Goal: Find specific page/section: Find specific page/section

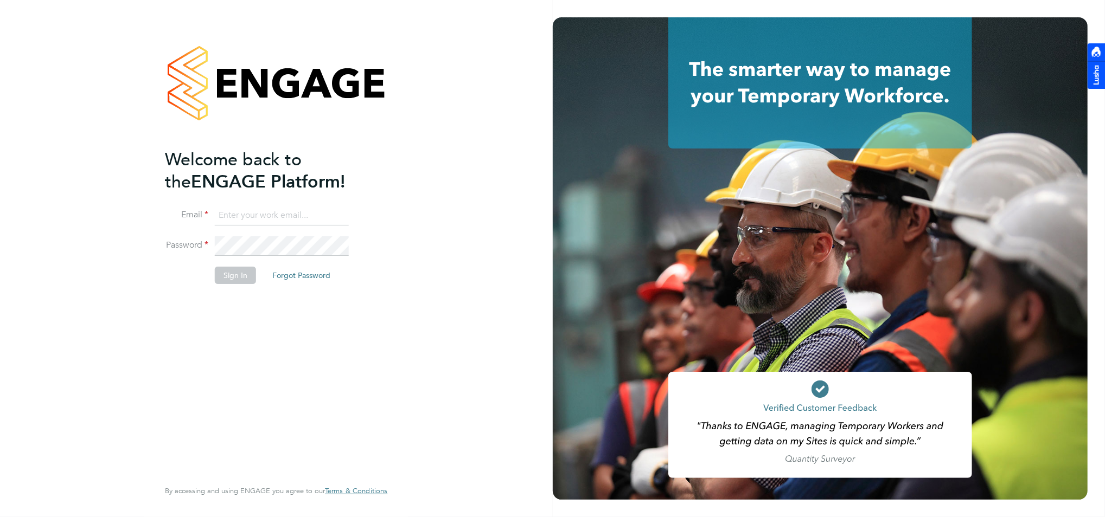
type input "brad.minns@ganymedesolutions.co.uk"
click at [230, 279] on button "Sign In" at bounding box center [235, 275] width 41 height 17
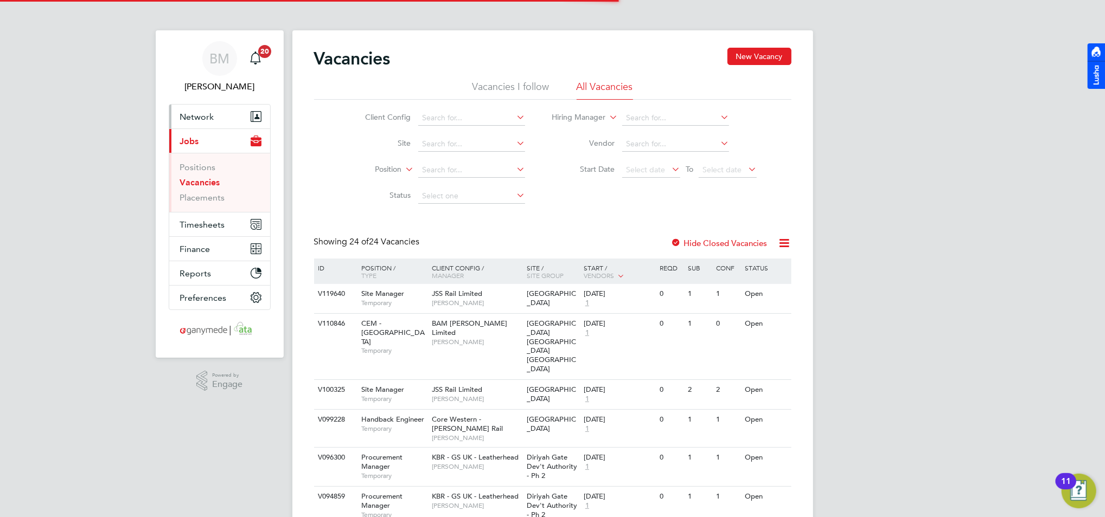
click at [196, 117] on span "Network" at bounding box center [197, 117] width 34 height 10
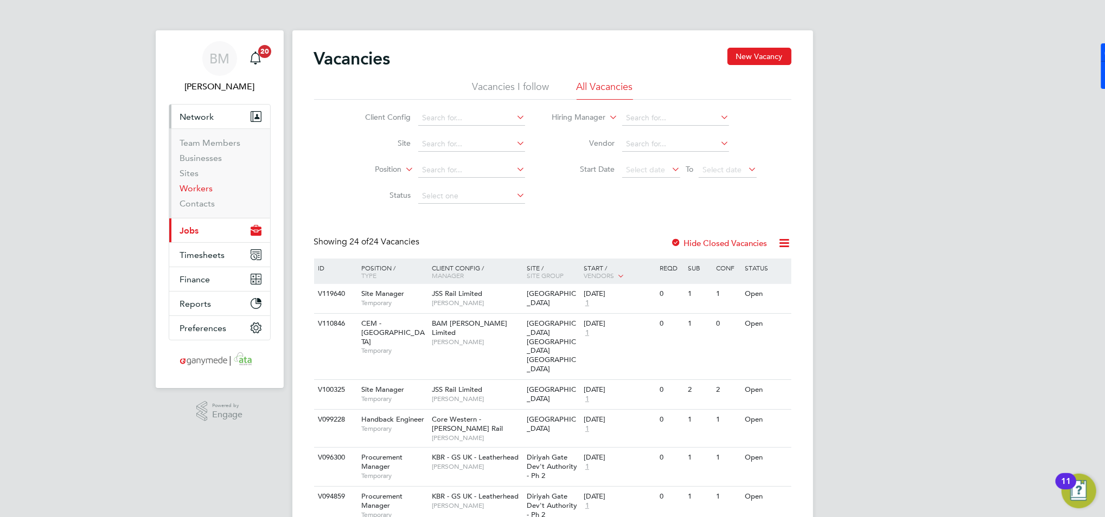
click at [192, 188] on link "Workers" at bounding box center [196, 188] width 33 height 10
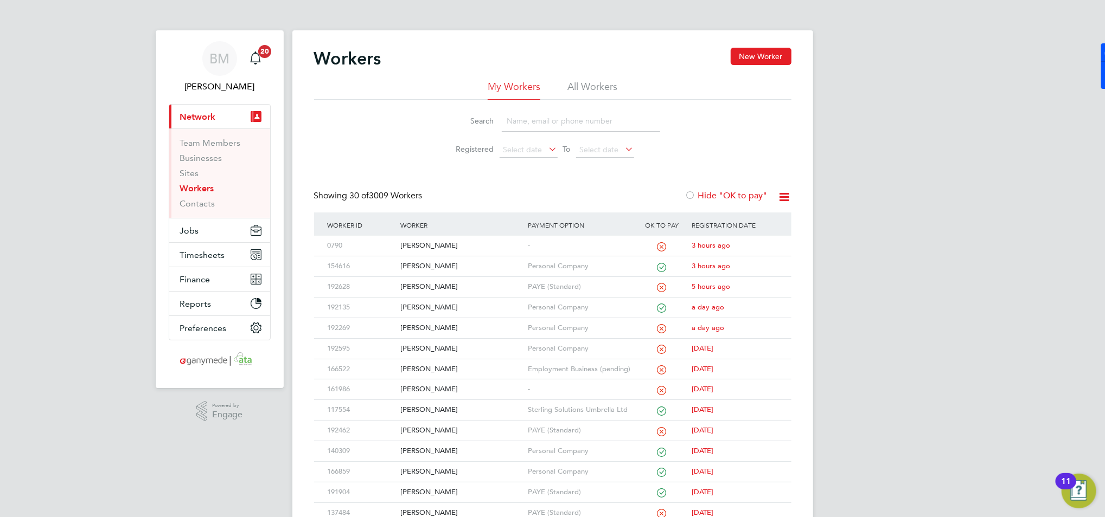
click at [524, 119] on input at bounding box center [581, 121] width 158 height 21
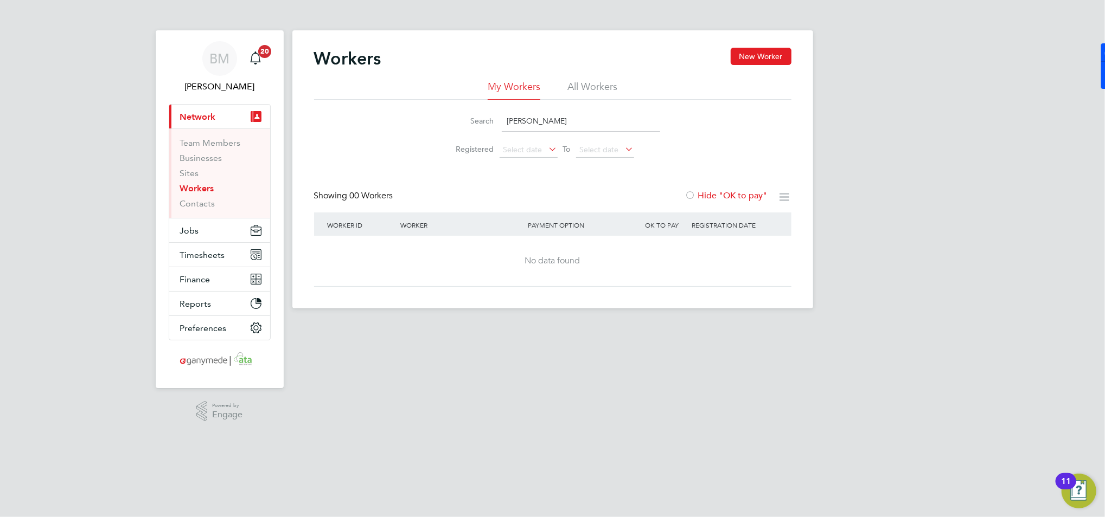
drag, startPoint x: 557, startPoint y: 125, endPoint x: 521, endPoint y: 124, distance: 35.8
click at [521, 124] on input "[PERSON_NAME]" at bounding box center [581, 121] width 158 height 21
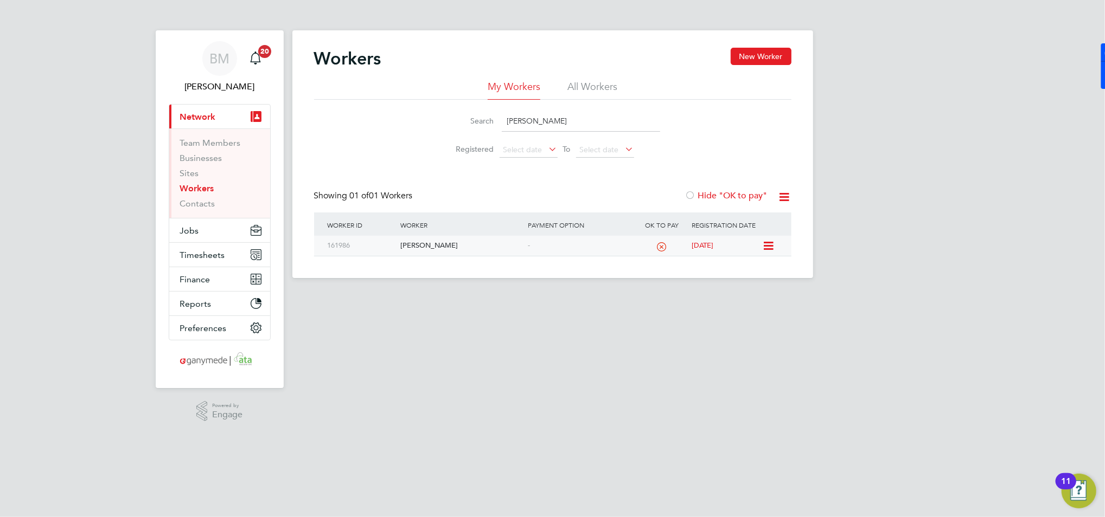
type input "[PERSON_NAME]"
click at [428, 246] on div "[PERSON_NAME]" at bounding box center [461, 246] width 127 height 20
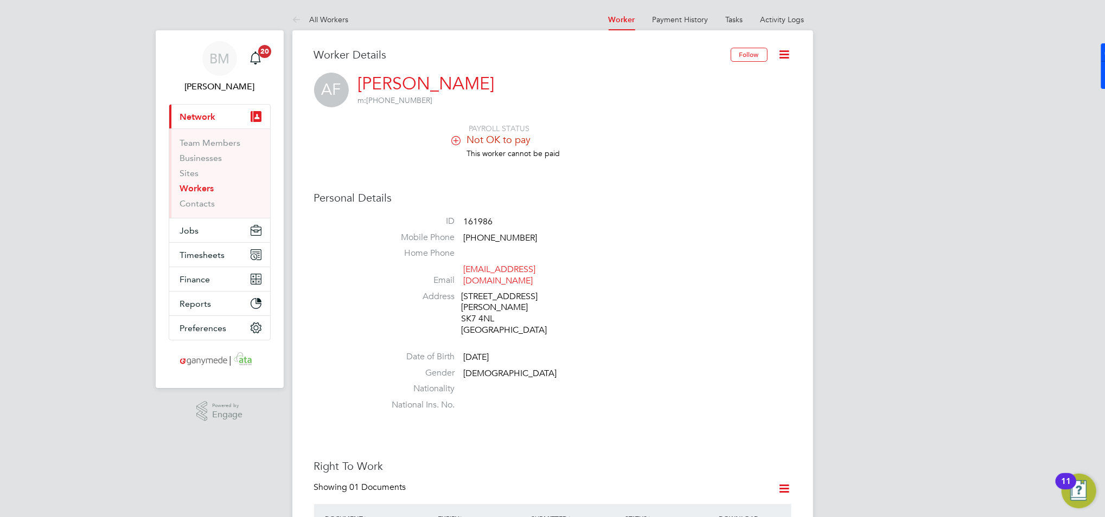
scroll to position [72, 0]
